Goal: Task Accomplishment & Management: Manage account settings

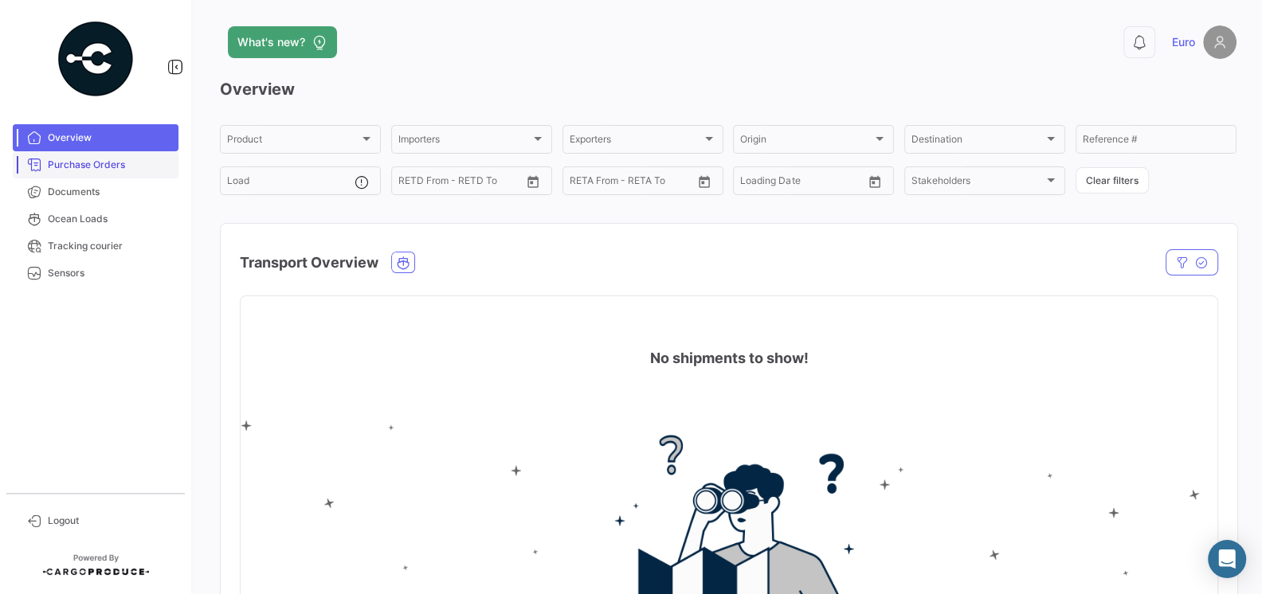
click at [115, 173] on link "Purchase Orders" at bounding box center [96, 164] width 166 height 27
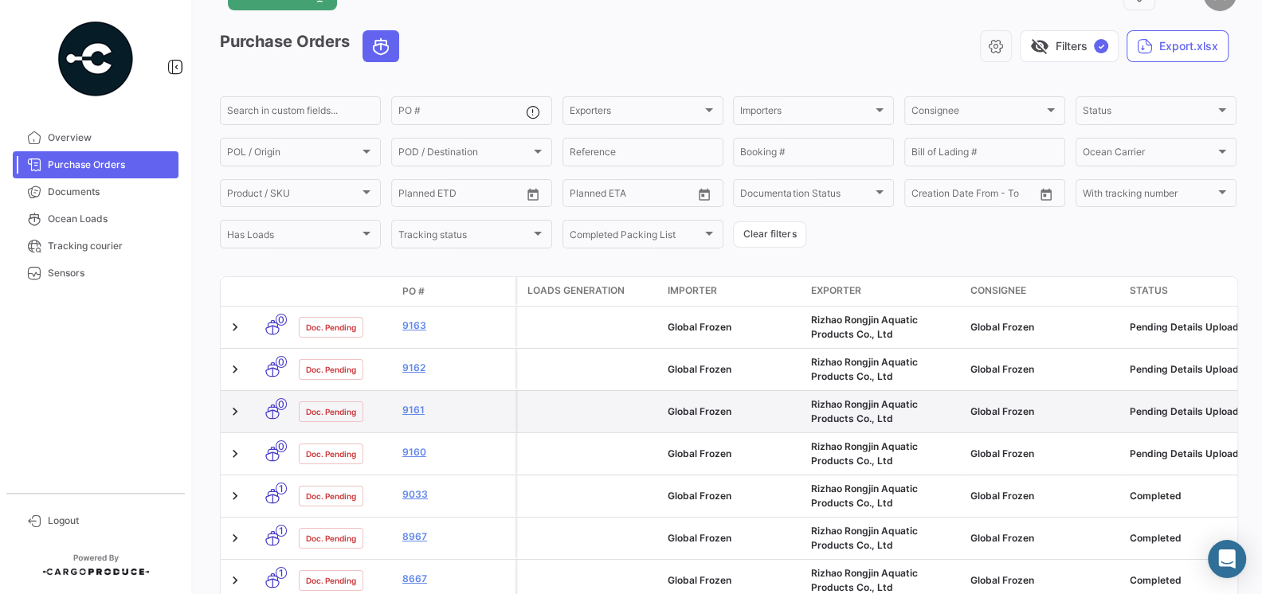
scroll to position [50, 0]
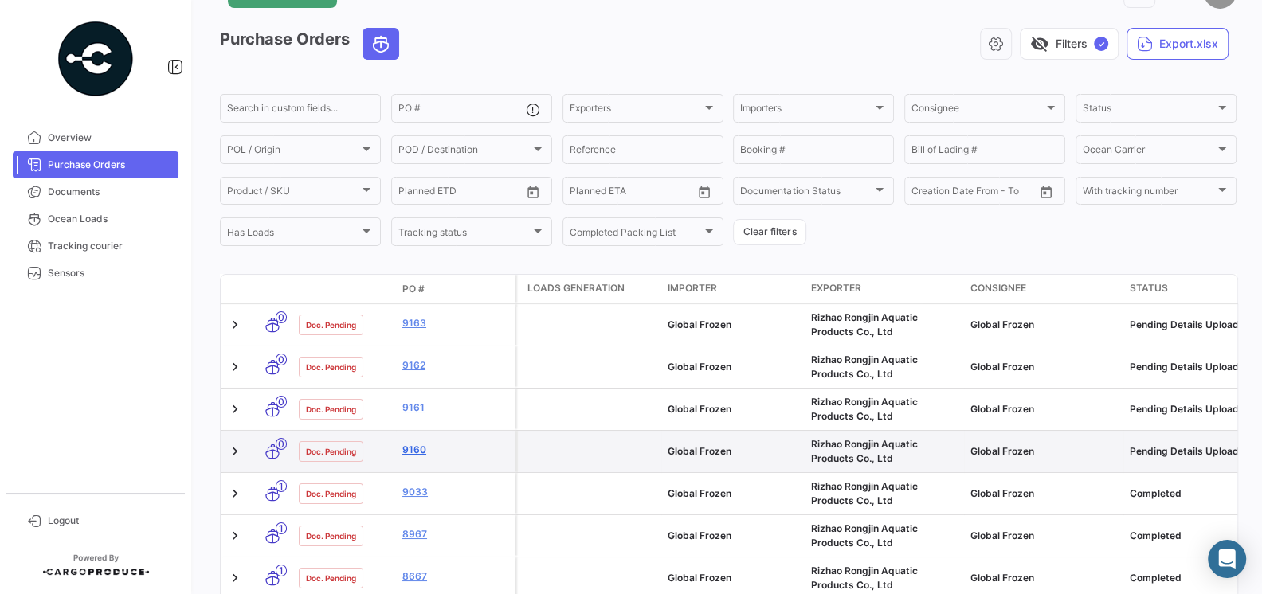
click at [420, 448] on link "9160" at bounding box center [455, 450] width 107 height 14
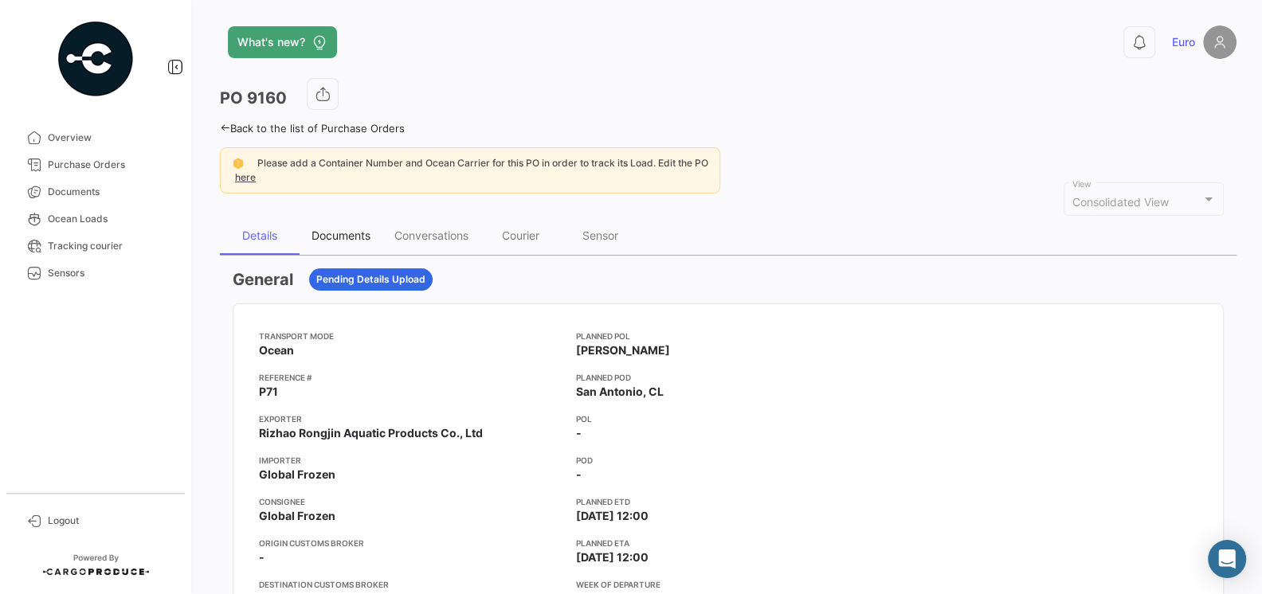
click at [331, 240] on div "Documents" at bounding box center [341, 236] width 59 height 14
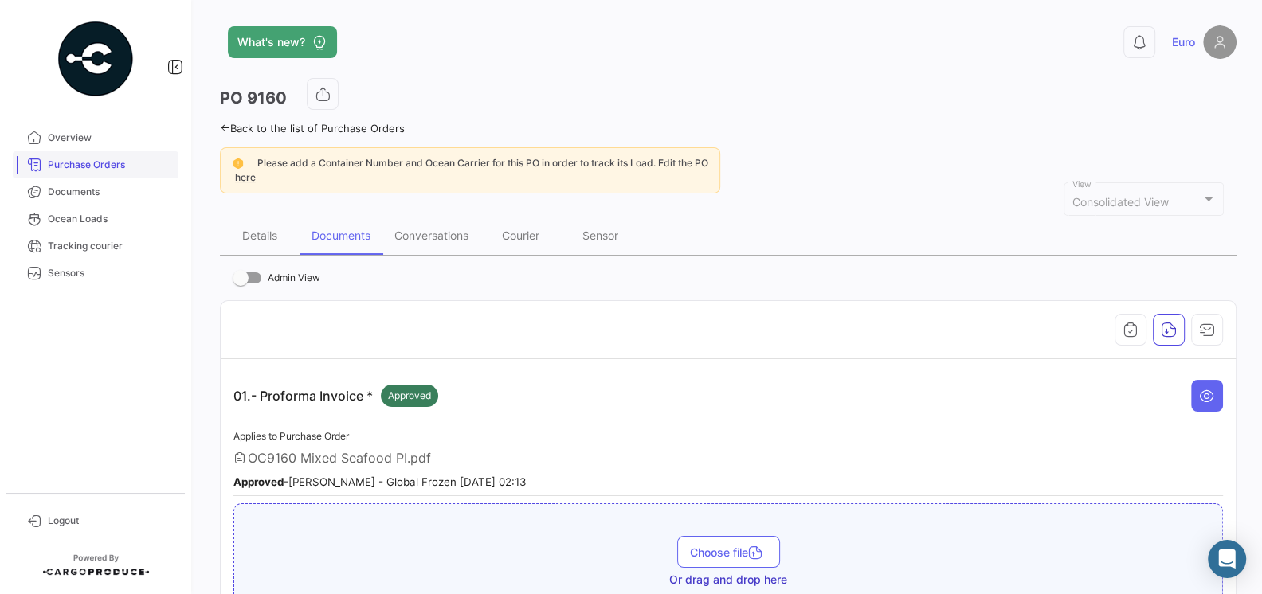
click at [89, 166] on span "Purchase Orders" at bounding box center [110, 165] width 124 height 14
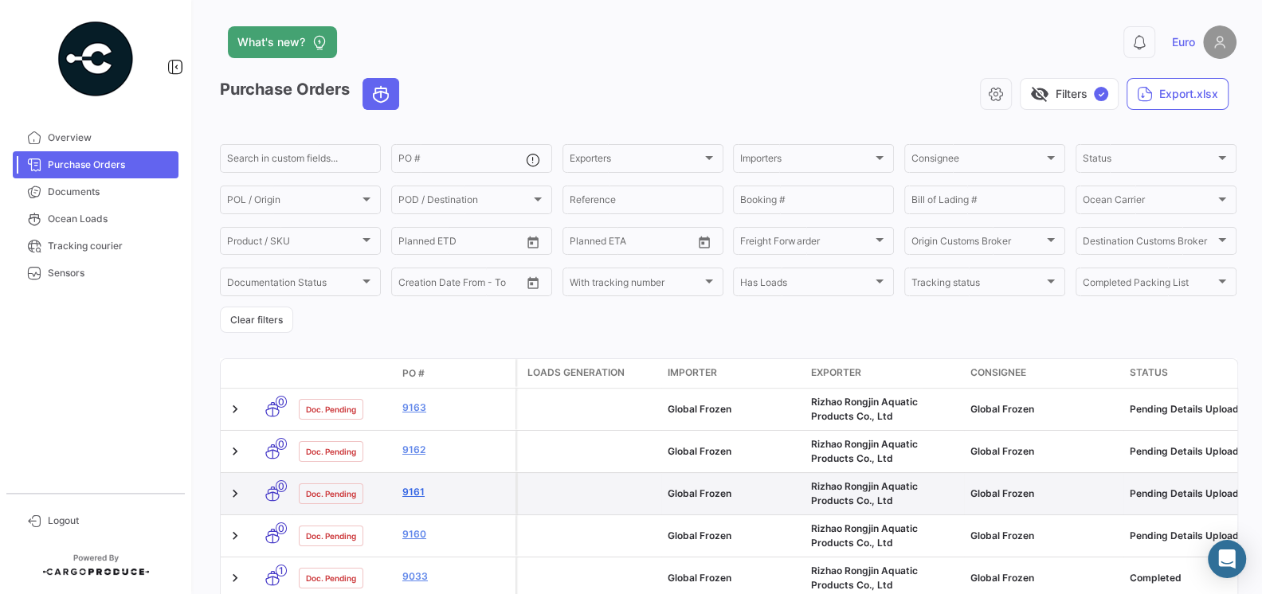
click at [415, 494] on link "9161" at bounding box center [455, 492] width 107 height 14
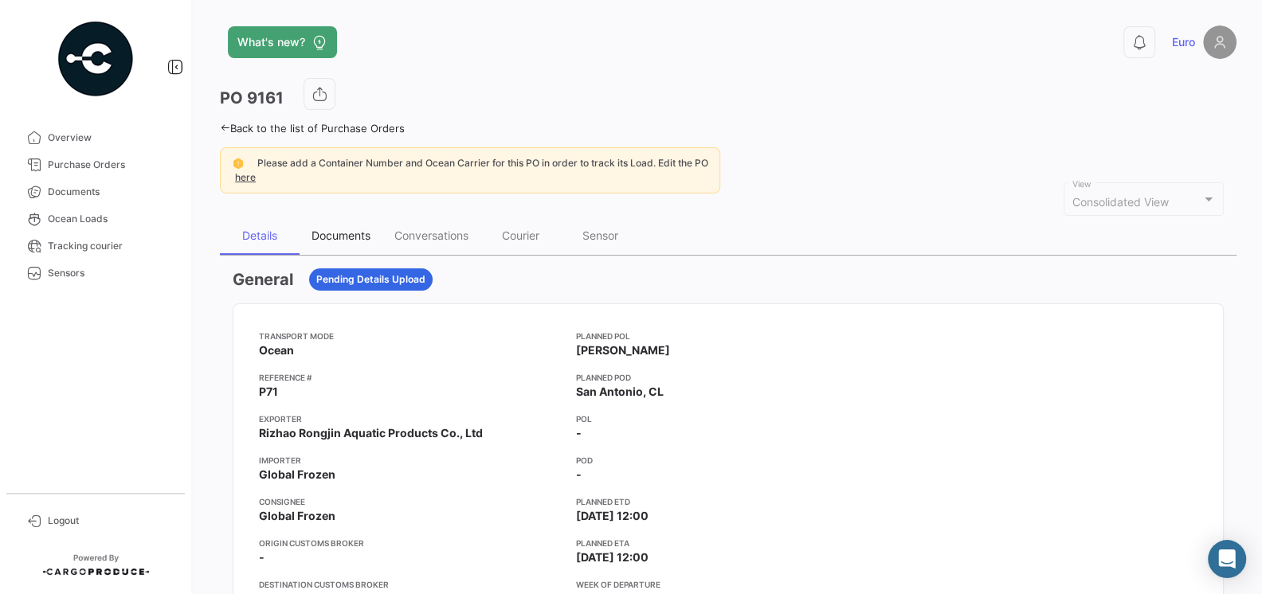
click at [344, 239] on div "Documents" at bounding box center [341, 236] width 59 height 14
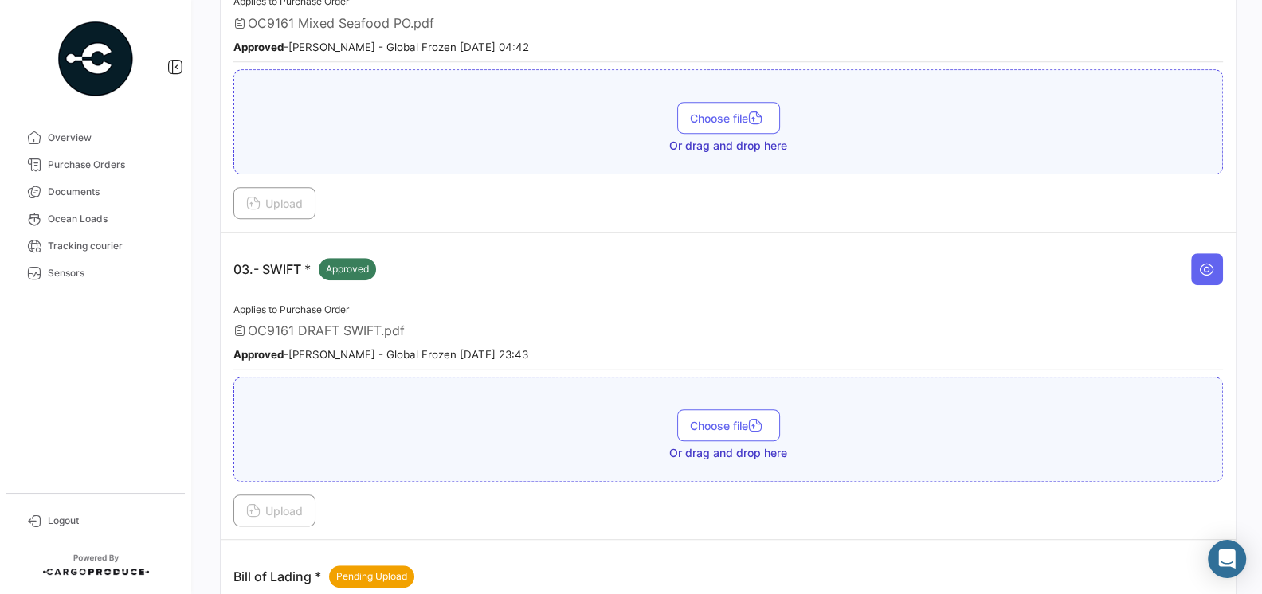
scroll to position [749, 0]
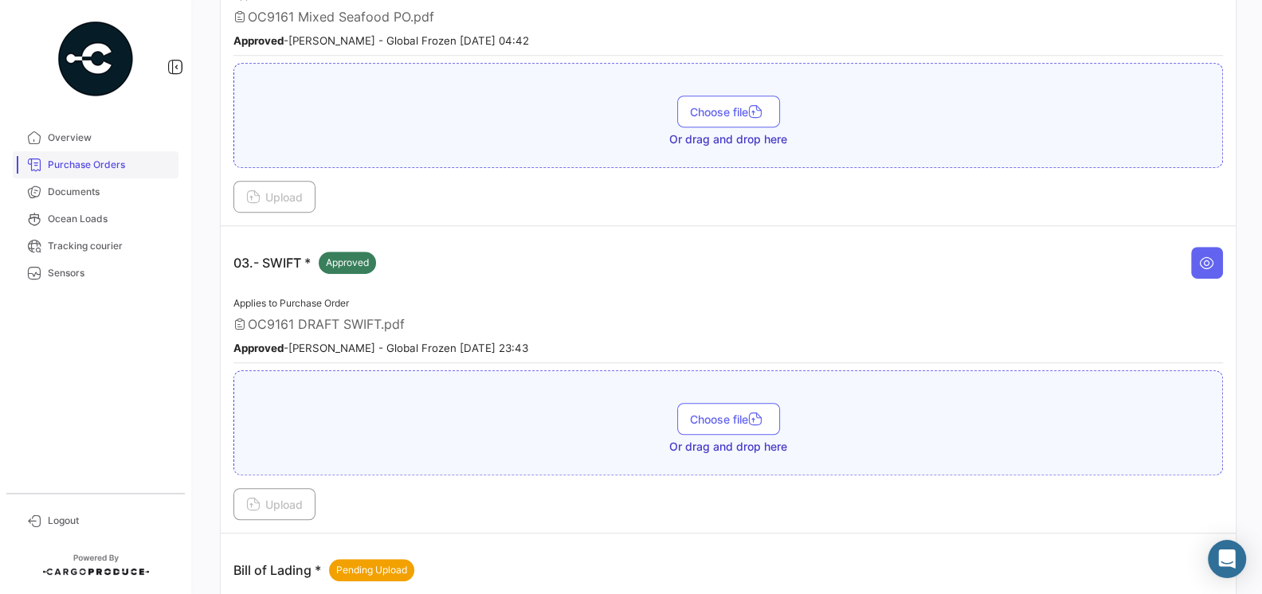
click at [105, 170] on span "Purchase Orders" at bounding box center [110, 165] width 124 height 14
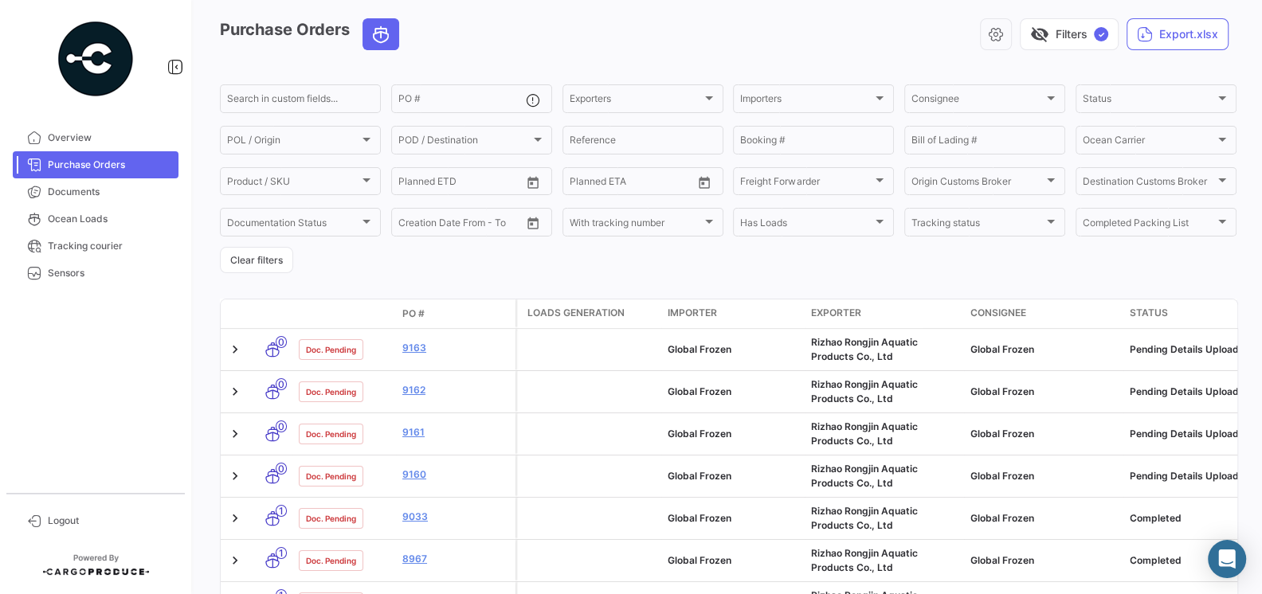
scroll to position [61, 0]
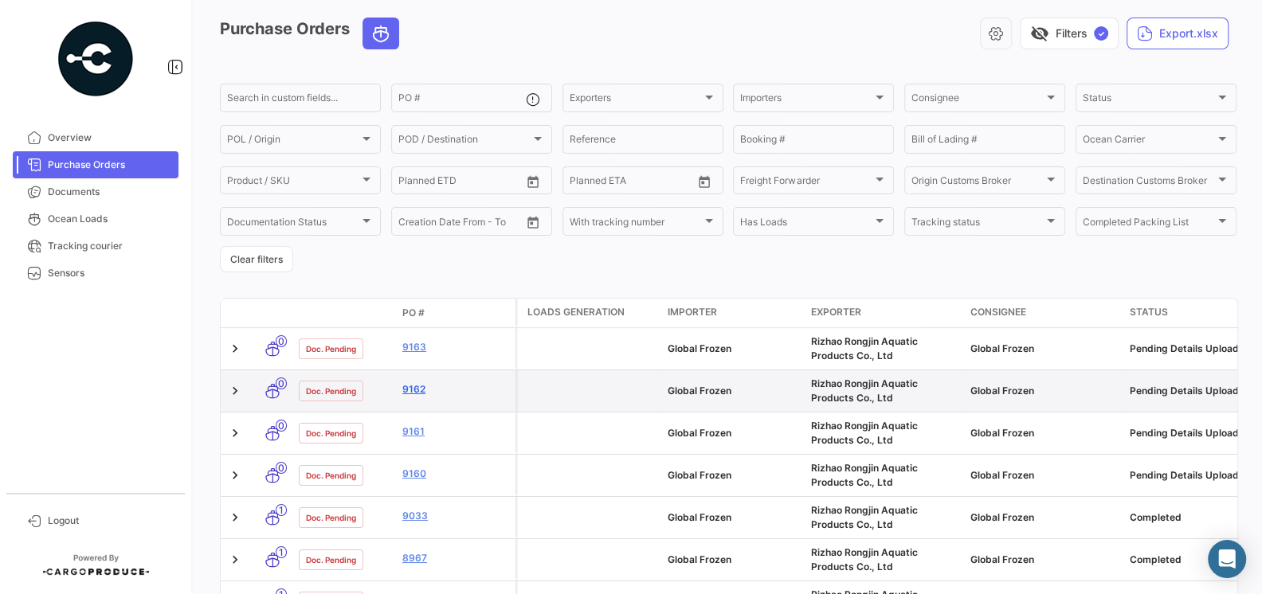
click at [421, 393] on link "9162" at bounding box center [455, 389] width 107 height 14
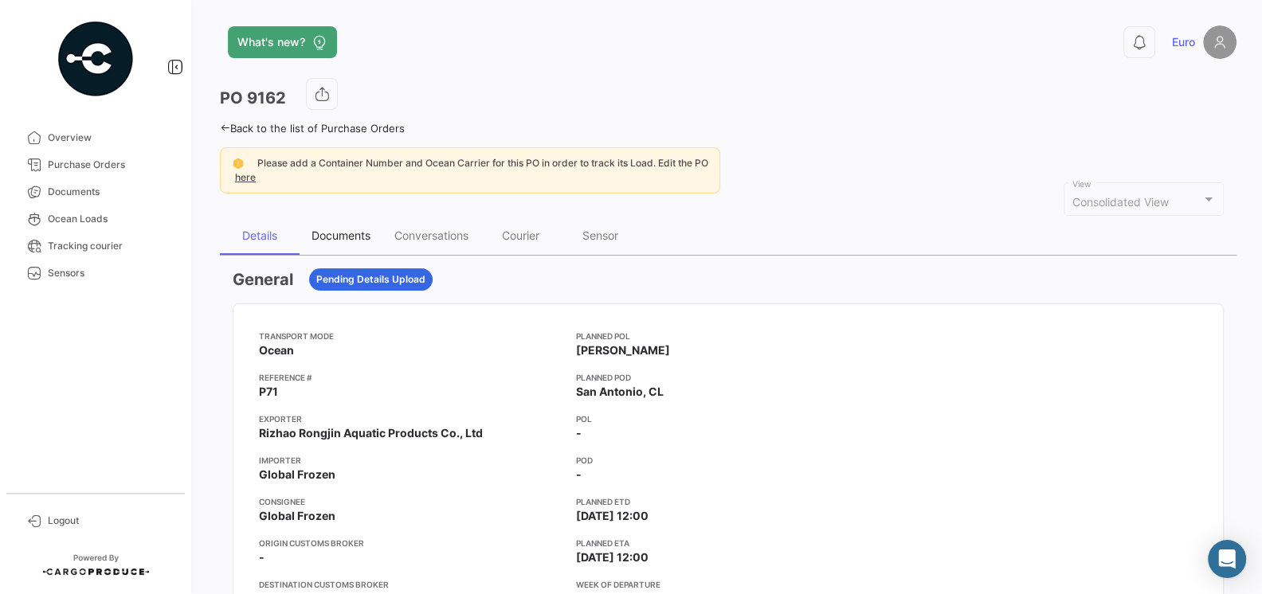
click at [340, 233] on div "Documents" at bounding box center [341, 236] width 59 height 14
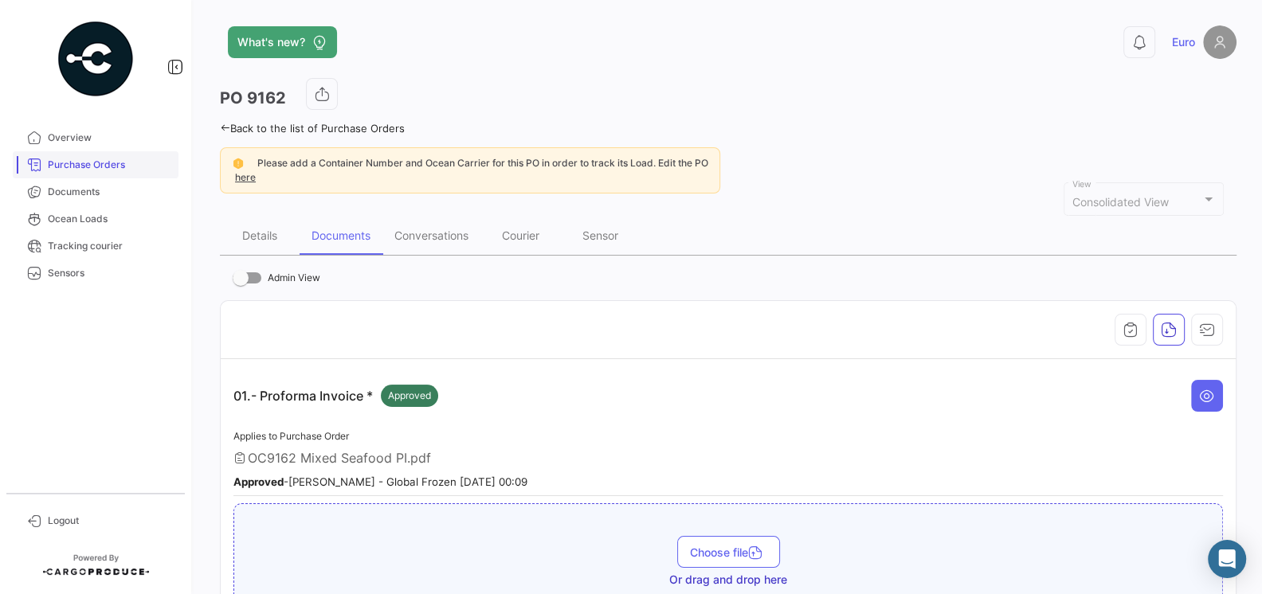
click at [97, 172] on link "Purchase Orders" at bounding box center [96, 164] width 166 height 27
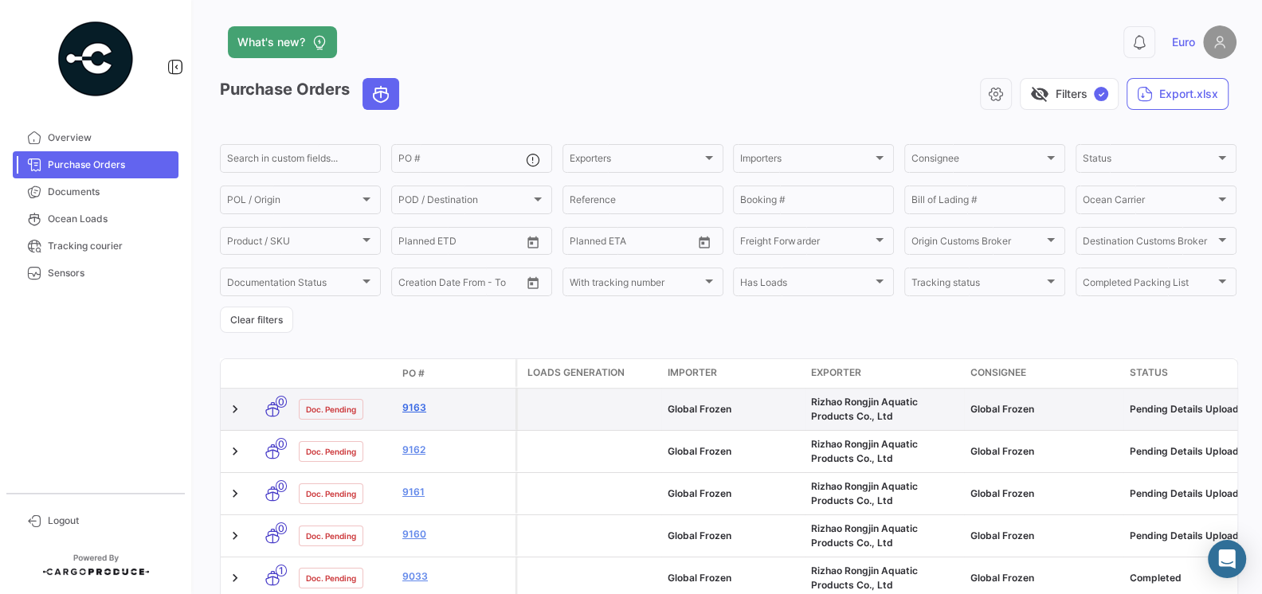
click at [408, 408] on link "9163" at bounding box center [455, 408] width 107 height 14
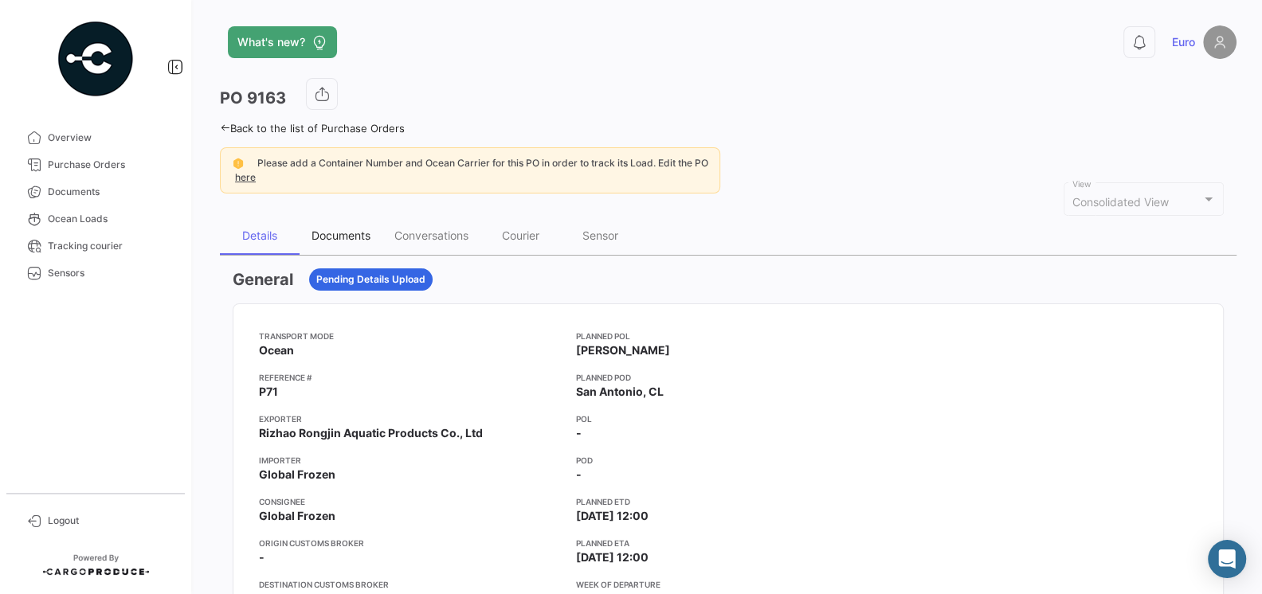
click at [348, 230] on div "Documents" at bounding box center [341, 236] width 59 height 14
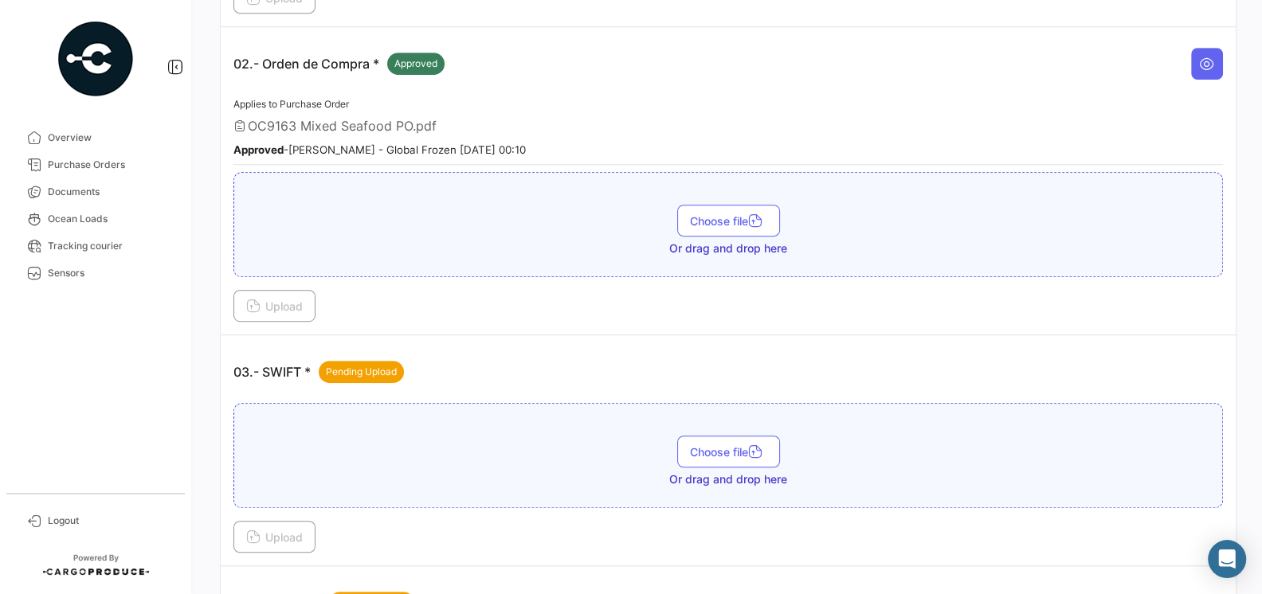
scroll to position [626, 0]
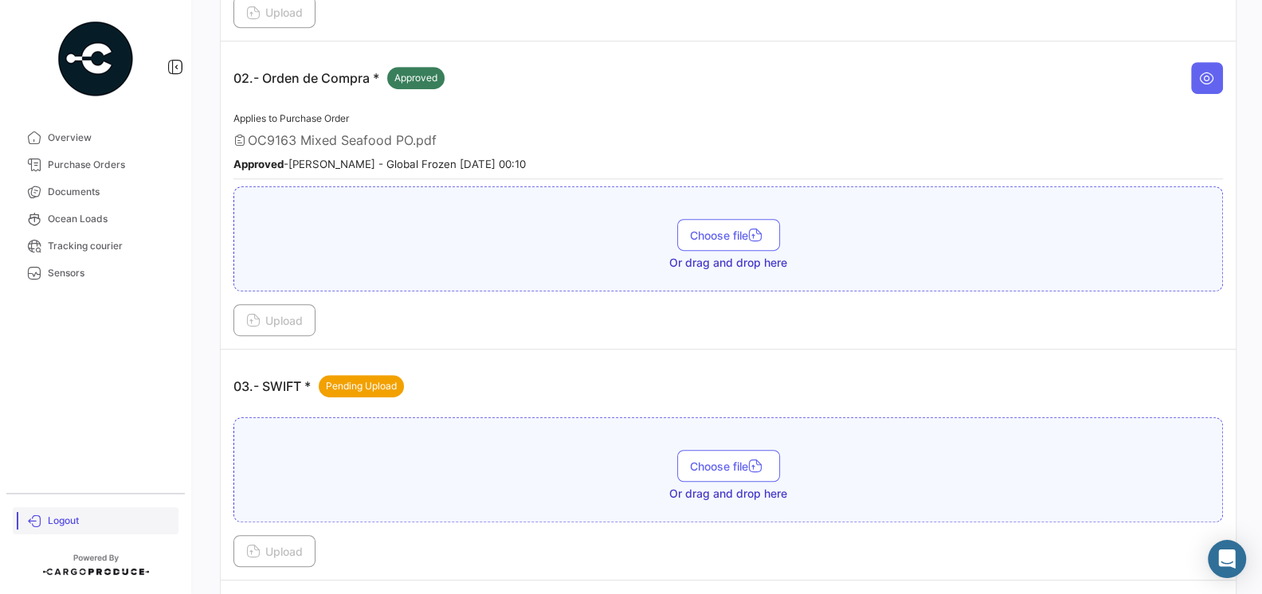
click at [61, 519] on span "Logout" at bounding box center [110, 521] width 124 height 14
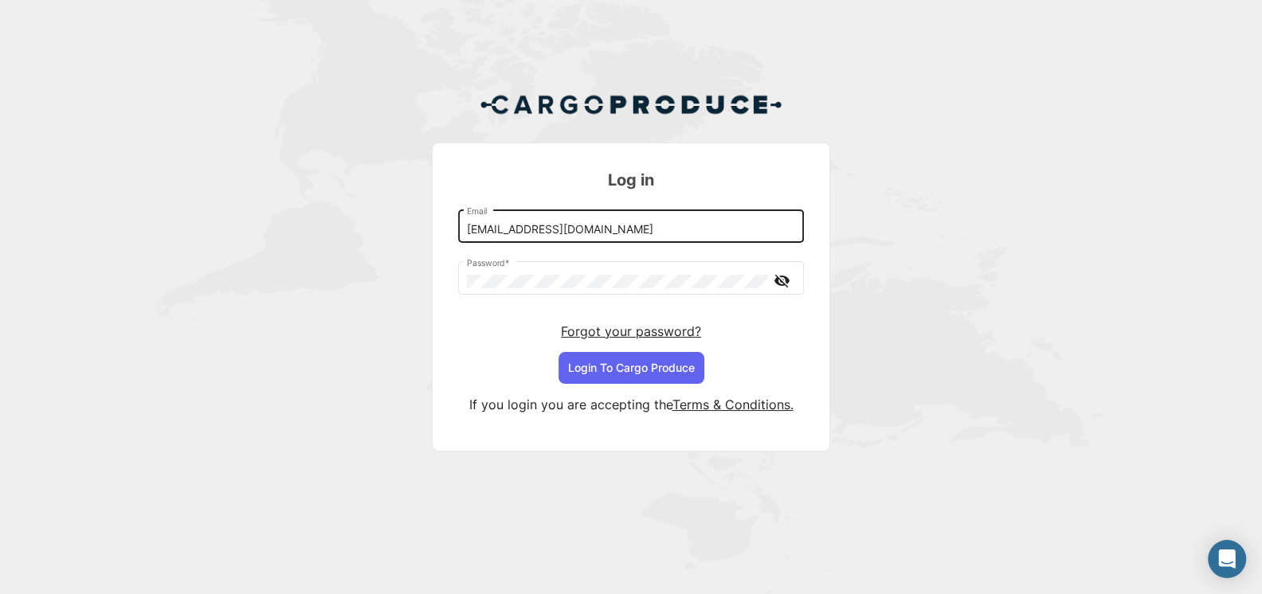
click at [650, 236] on input "[EMAIL_ADDRESS][DOMAIN_NAME]" at bounding box center [631, 230] width 329 height 14
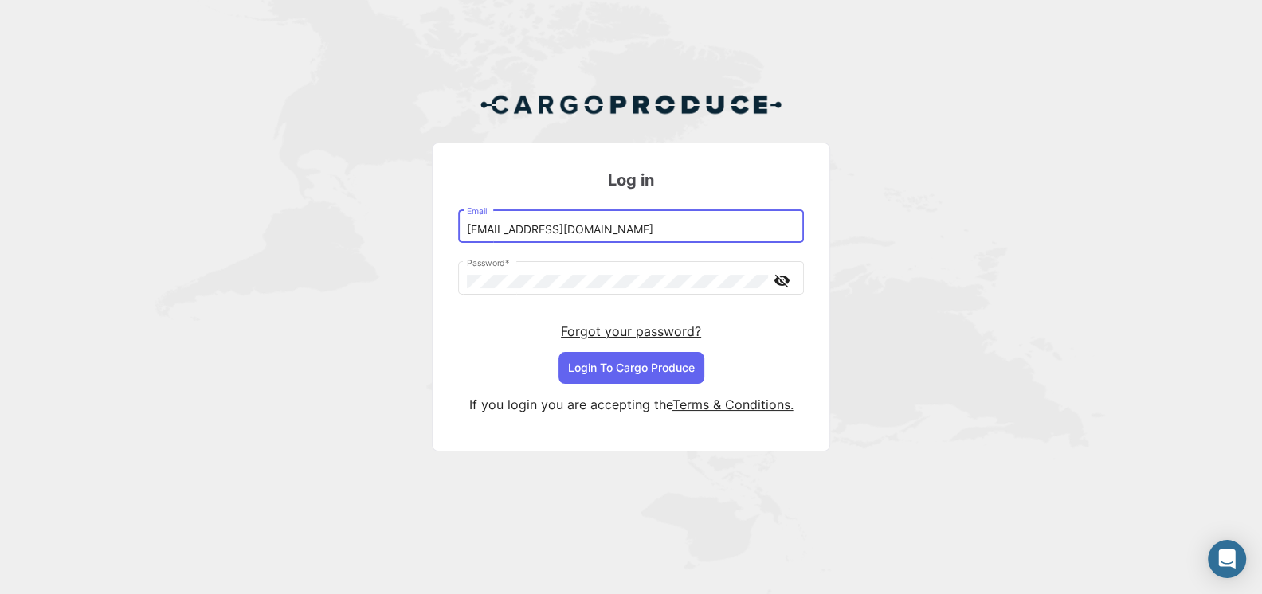
type input "[EMAIL_ADDRESS][DOMAIN_NAME]"
click at [623, 372] on button "Login To Cargo Produce" at bounding box center [632, 368] width 146 height 32
